Goal: Task Accomplishment & Management: Use online tool/utility

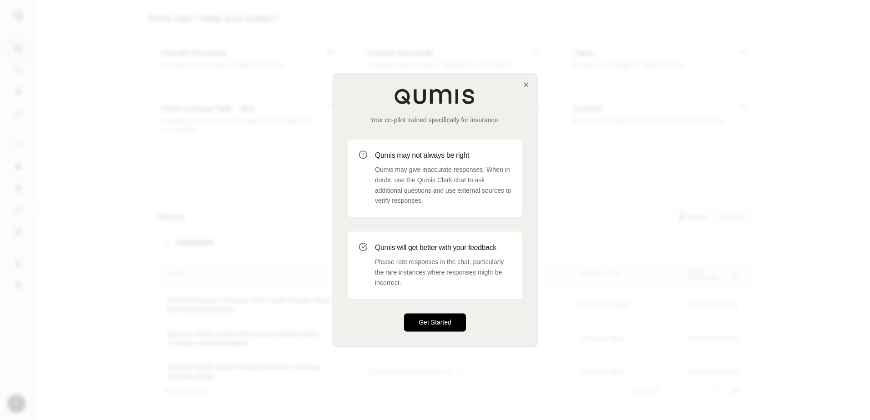
click at [437, 324] on button "Get Started" at bounding box center [435, 323] width 62 height 18
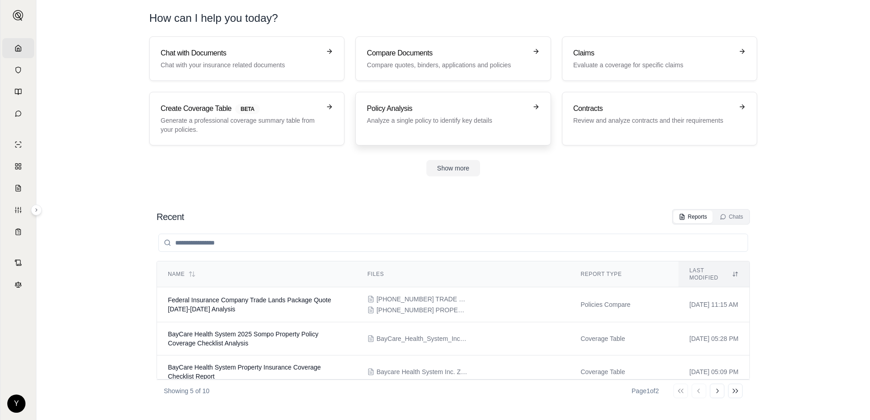
click at [396, 123] on p "Analyze a single policy to identify key details" at bounding box center [447, 120] width 160 height 9
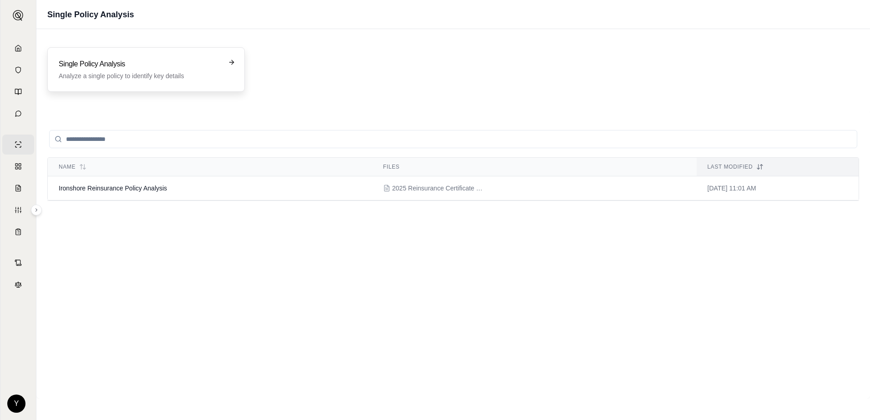
click at [101, 61] on h3 "Single Policy Analysis" at bounding box center [140, 64] width 162 height 11
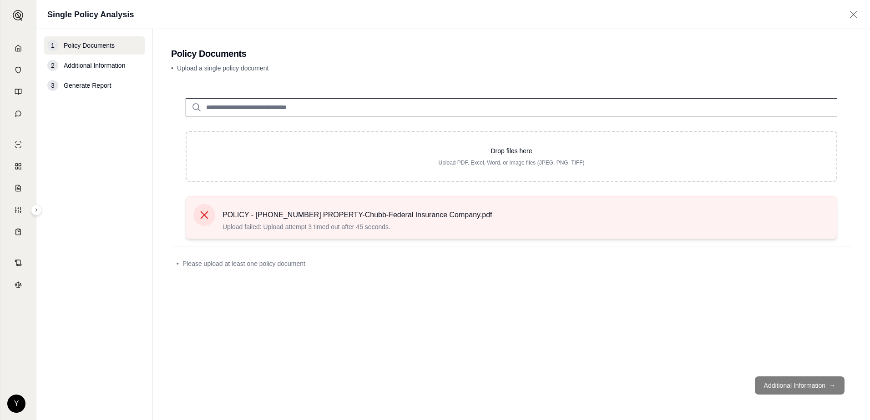
click at [409, 222] on div "POLICY - [PHONE_NUMBER] PROPERTY-Chubb-Federal Insurance Company.pdf Upload fai…" at bounding box center [358, 217] width 270 height 27
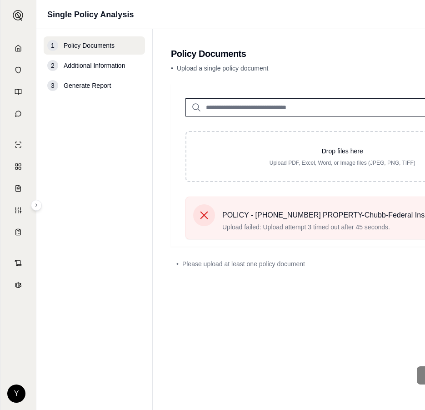
click at [374, 289] on div "Drop files here Upload PDF, Excel, Word, or Image files (JPEG, PNG, TIFF) POLIC…" at bounding box center [343, 221] width 344 height 275
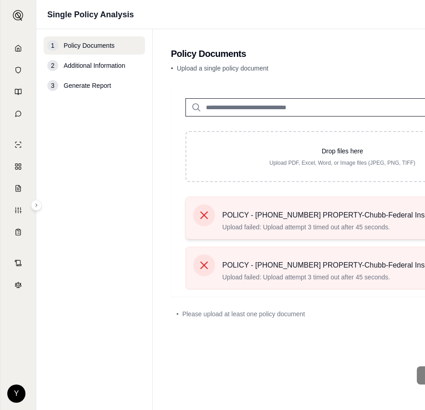
click at [204, 216] on icon at bounding box center [205, 216] width 8 height 8
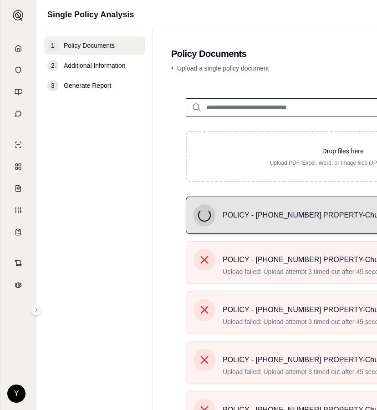
click at [310, 79] on main "Policy Documents • Upload a single policy document Drop files here Upload PDF, …" at bounding box center [343, 324] width 380 height 591
click at [308, 112] on input "search" at bounding box center [343, 107] width 314 height 18
type input "*****"
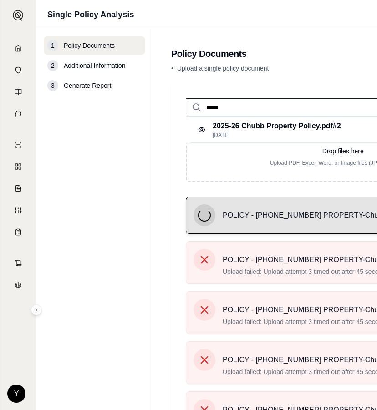
drag, startPoint x: 309, startPoint y: 104, endPoint x: 175, endPoint y: 99, distance: 134.8
click at [175, 99] on div "*****" at bounding box center [343, 100] width 344 height 33
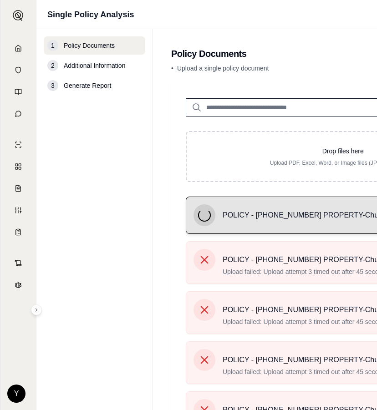
click at [329, 80] on main "Policy Documents • Upload a single policy document Drop files here Upload PDF, …" at bounding box center [343, 324] width 380 height 591
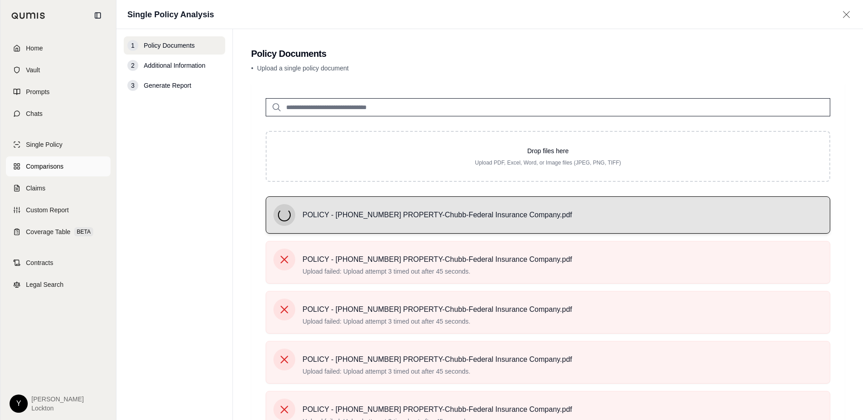
click at [50, 171] on link "Comparisons" at bounding box center [58, 167] width 105 height 20
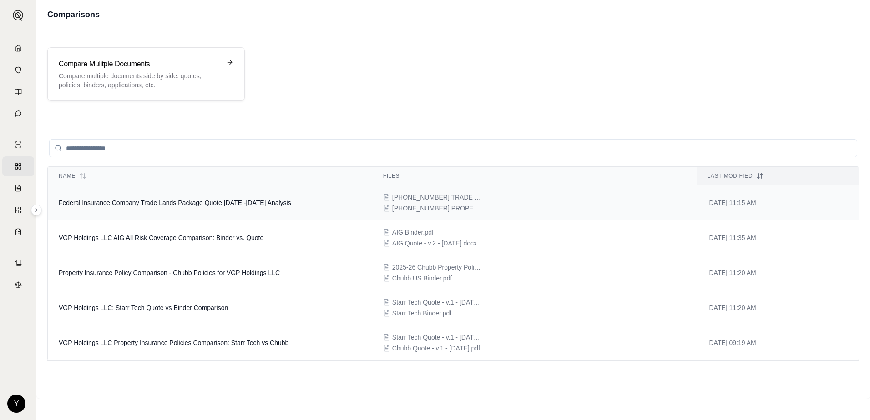
click at [449, 207] on span "[PHONE_NUMBER] PROPERTY-Chubb-Federal Insurance Company.pdf" at bounding box center [437, 208] width 91 height 9
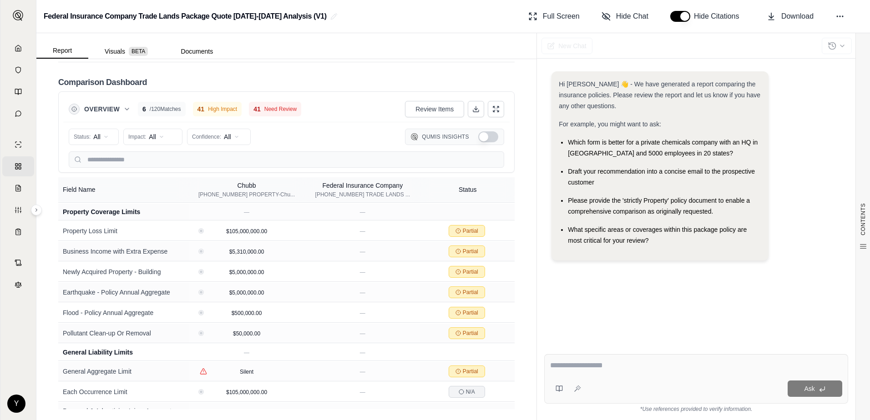
scroll to position [1018, 0]
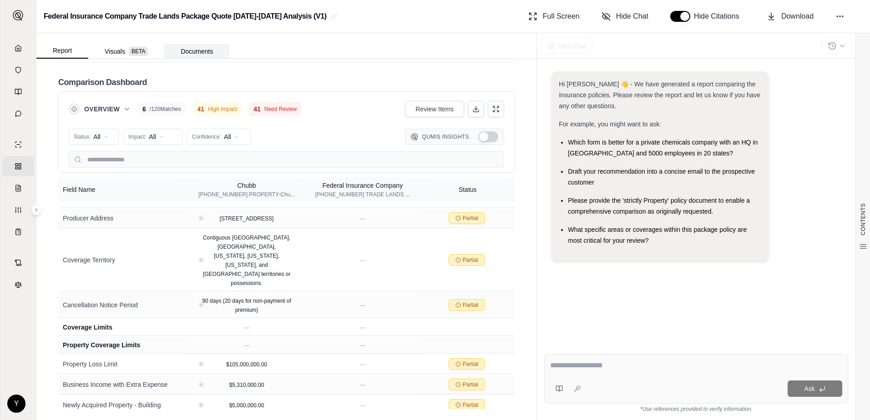
click at [197, 53] on button "Documents" at bounding box center [196, 51] width 65 height 15
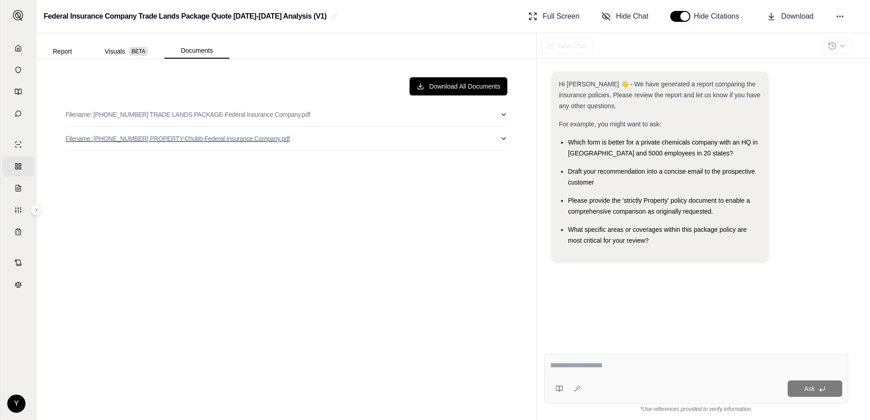
click at [505, 139] on icon "button" at bounding box center [504, 139] width 4 height 2
click at [496, 158] on icon "More actions" at bounding box center [499, 157] width 7 height 7
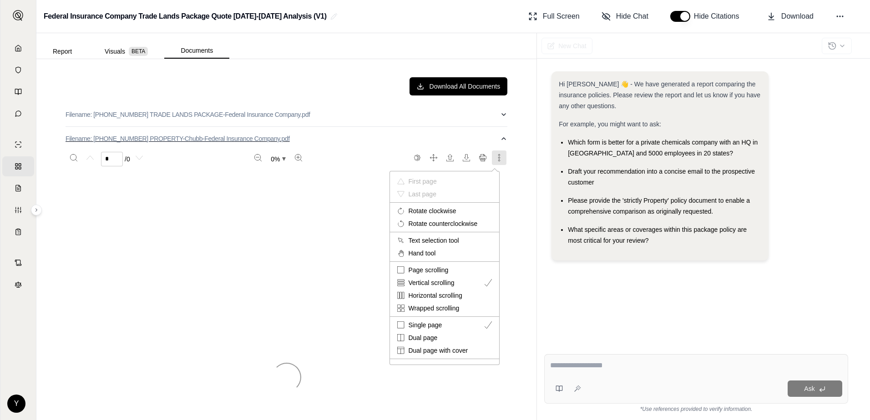
click at [249, 137] on div at bounding box center [435, 210] width 870 height 420
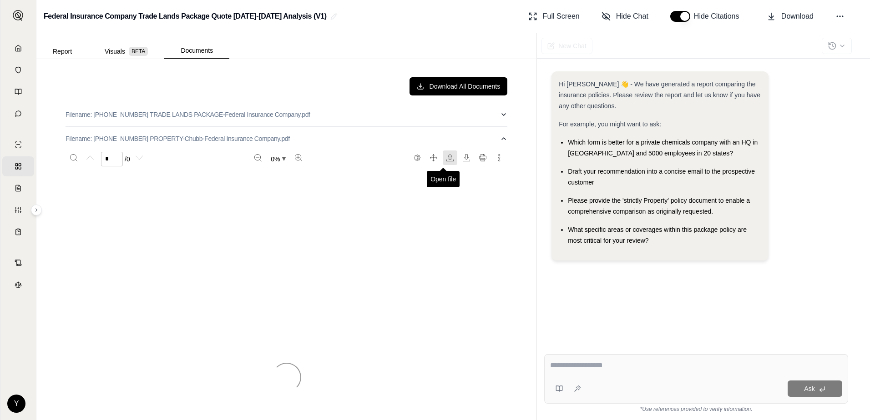
click at [446, 157] on icon "Open file" at bounding box center [449, 157] width 7 height 7
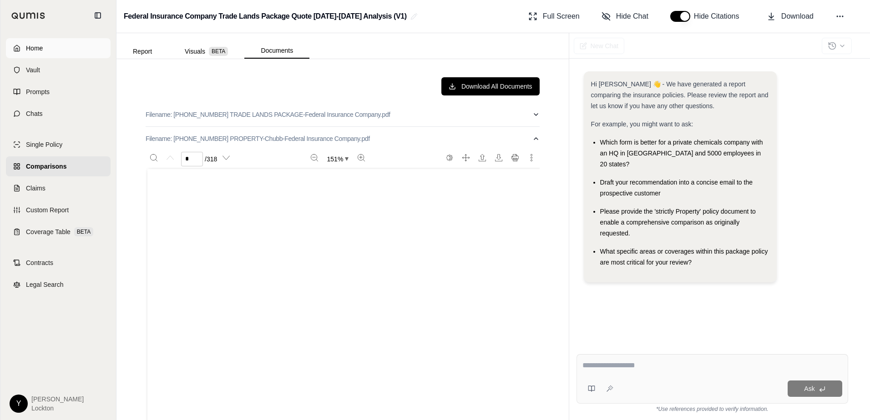
click at [18, 48] on link "Home" at bounding box center [58, 48] width 105 height 20
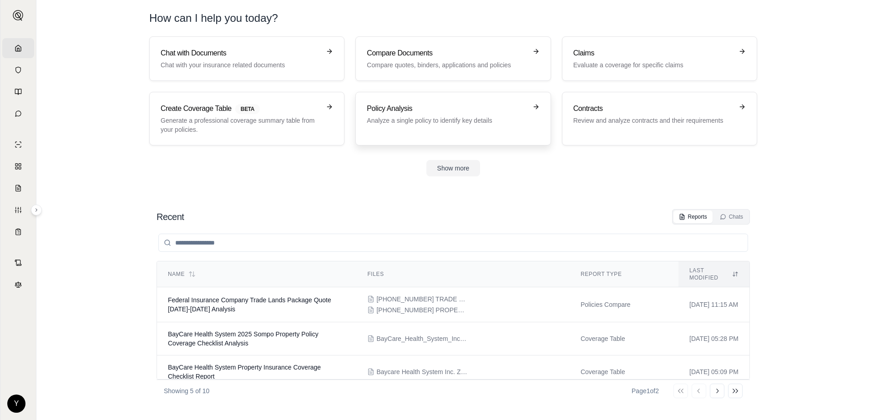
click at [446, 120] on p "Analyze a single policy to identify key details" at bounding box center [447, 120] width 160 height 9
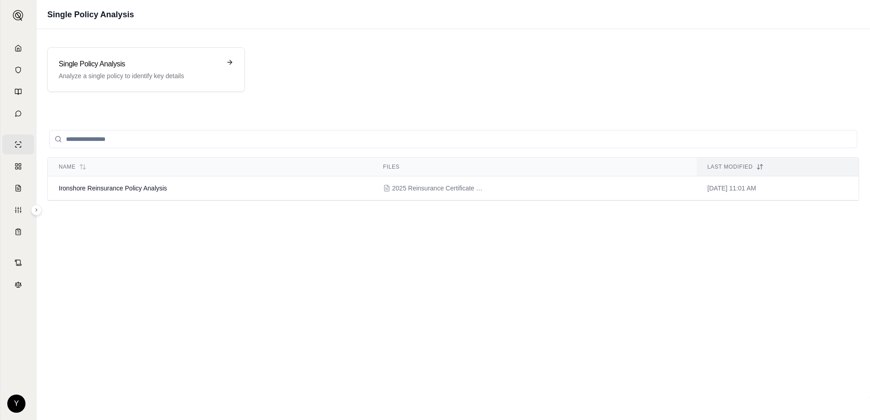
click at [94, 141] on input "search" at bounding box center [453, 139] width 808 height 18
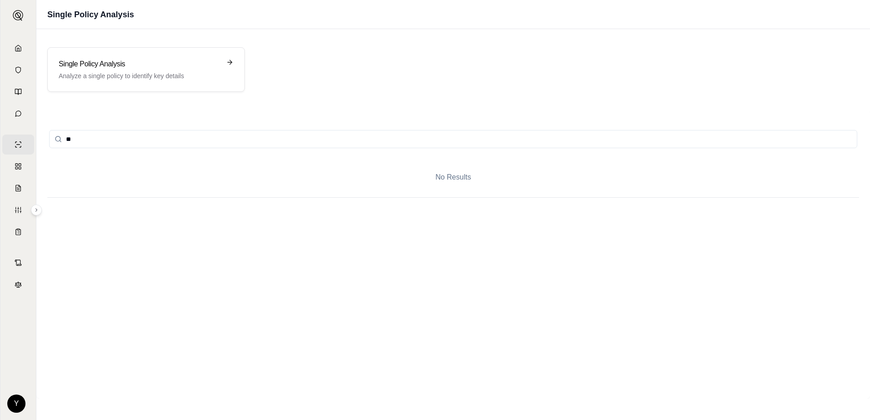
click at [94, 141] on input "**" at bounding box center [453, 139] width 808 height 18
type input "**"
click at [132, 72] on p "Analyze a single policy to identify key details" at bounding box center [140, 75] width 162 height 9
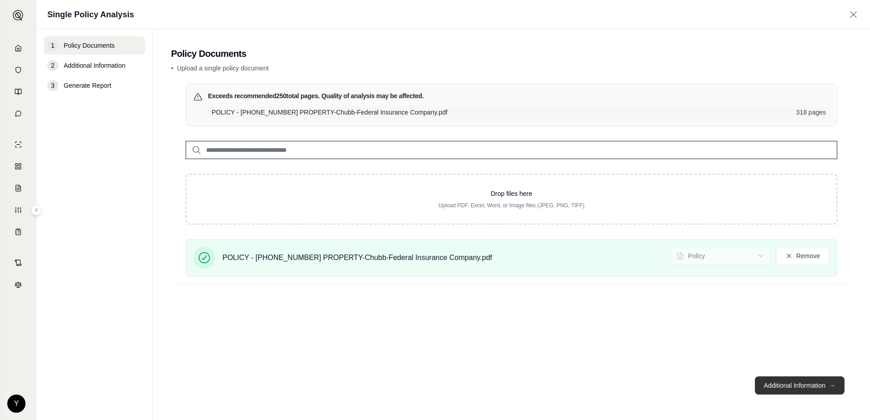
click at [789, 386] on button "Additional Information →" at bounding box center [800, 386] width 90 height 18
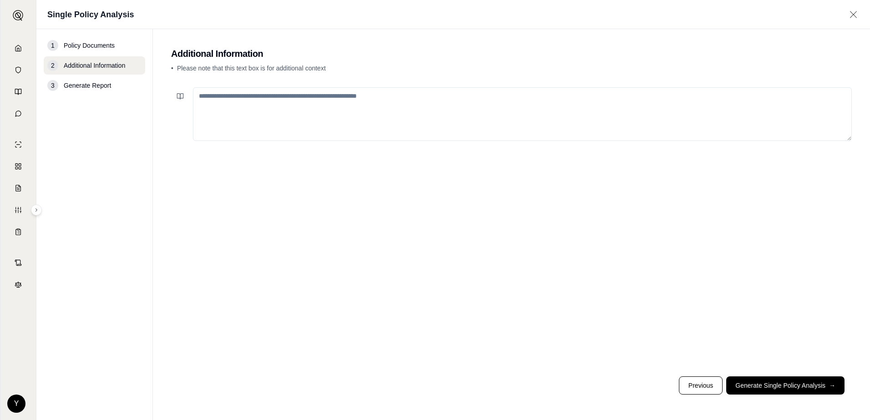
click at [370, 120] on textarea at bounding box center [522, 114] width 659 height 54
type textarea "******"
drag, startPoint x: 226, startPoint y: 101, endPoint x: 134, endPoint y: 92, distance: 92.4
click at [134, 92] on div "1 Policy Documents 2 Additional Information 3 Generate Report Additional Inform…" at bounding box center [453, 224] width 834 height 391
click at [767, 388] on button "Generate Single Policy Analysis →" at bounding box center [785, 386] width 118 height 18
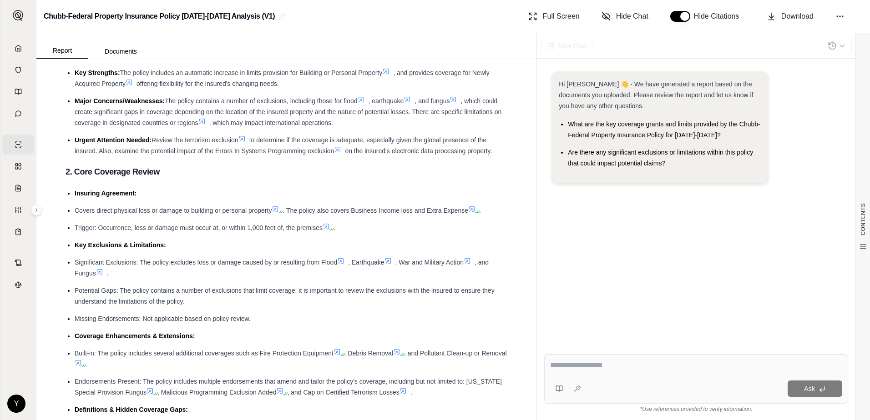
scroll to position [137, 0]
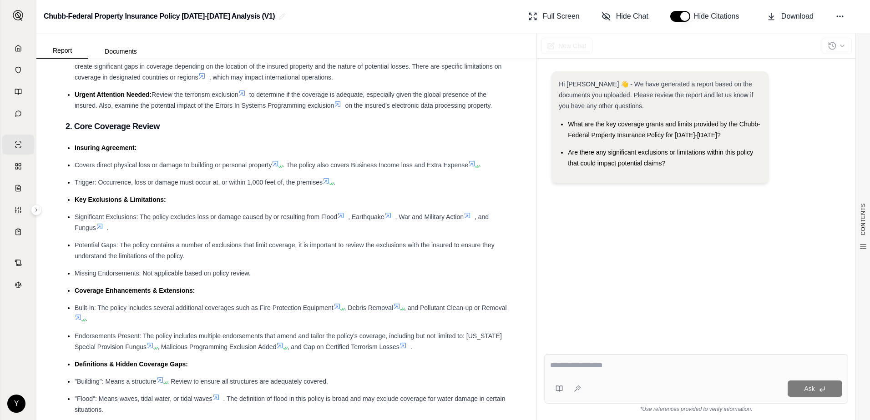
click at [342, 215] on icon at bounding box center [340, 215] width 5 height 5
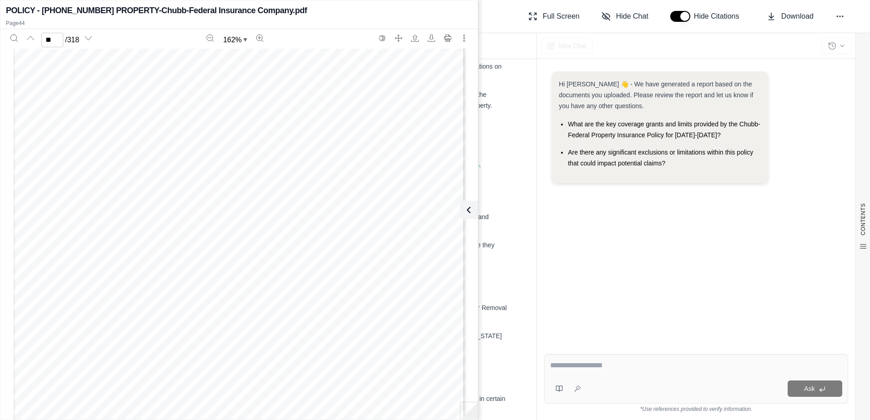
scroll to position [25237, 0]
type input "**"
click at [705, 265] on div "Hi [PERSON_NAME] 👋 - We have generated a report based on the documents you uplo…" at bounding box center [696, 202] width 304 height 276
click at [466, 212] on icon at bounding box center [466, 210] width 11 height 11
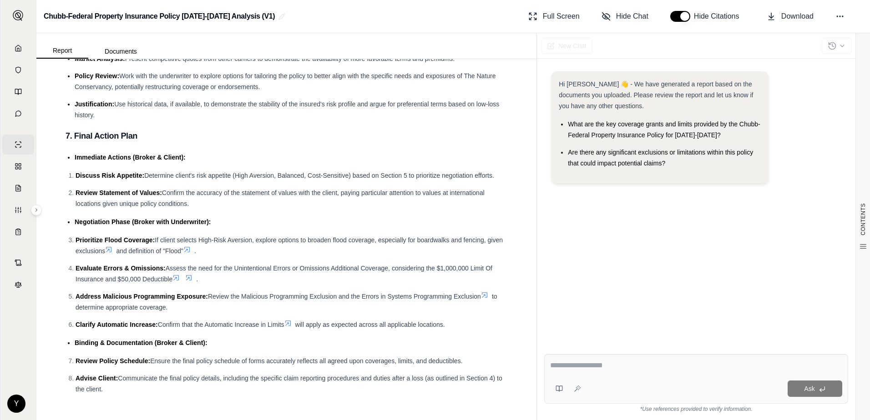
scroll to position [5230, 0]
